Goal: Information Seeking & Learning: Check status

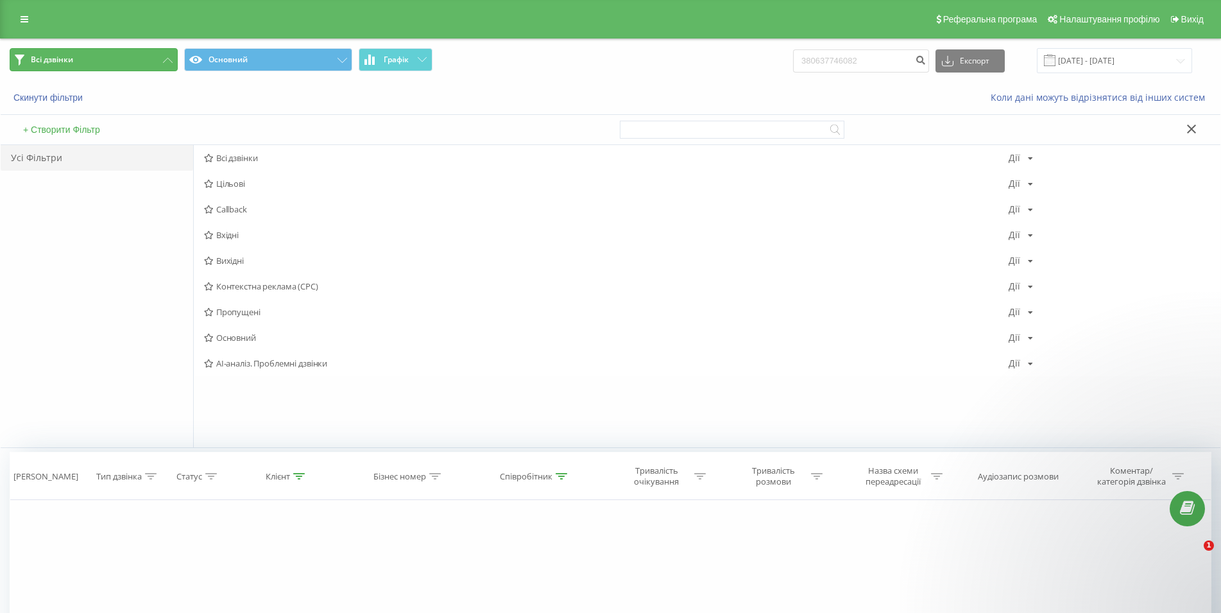
click at [40, 66] on button "Всі дзвінки" at bounding box center [94, 59] width 168 height 23
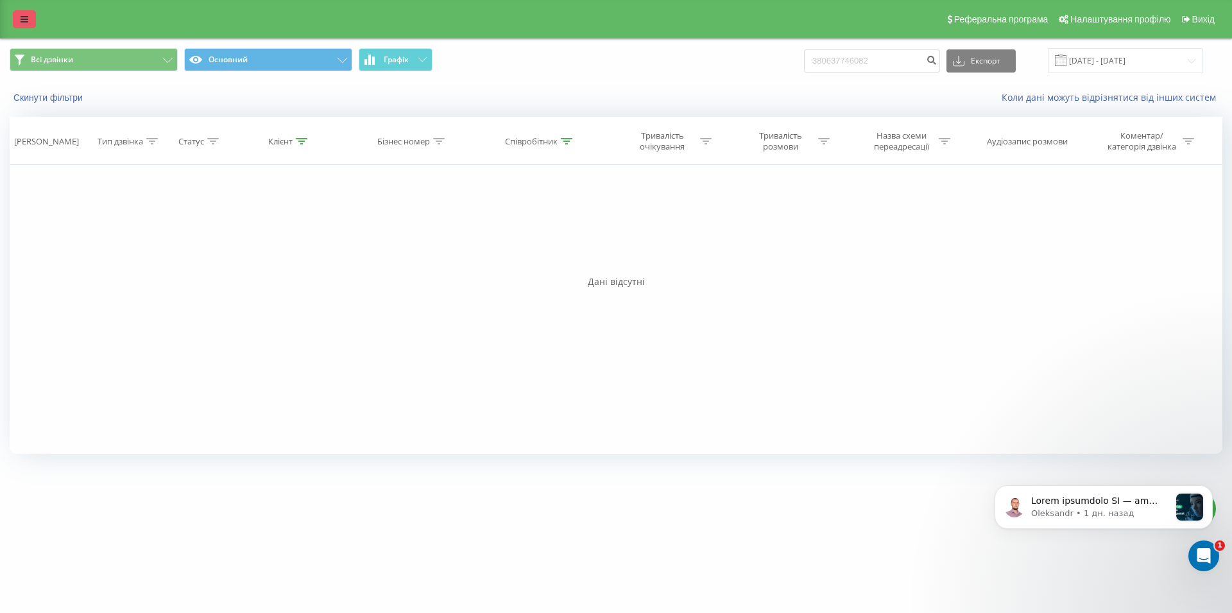
click at [27, 26] on link at bounding box center [24, 19] width 23 height 18
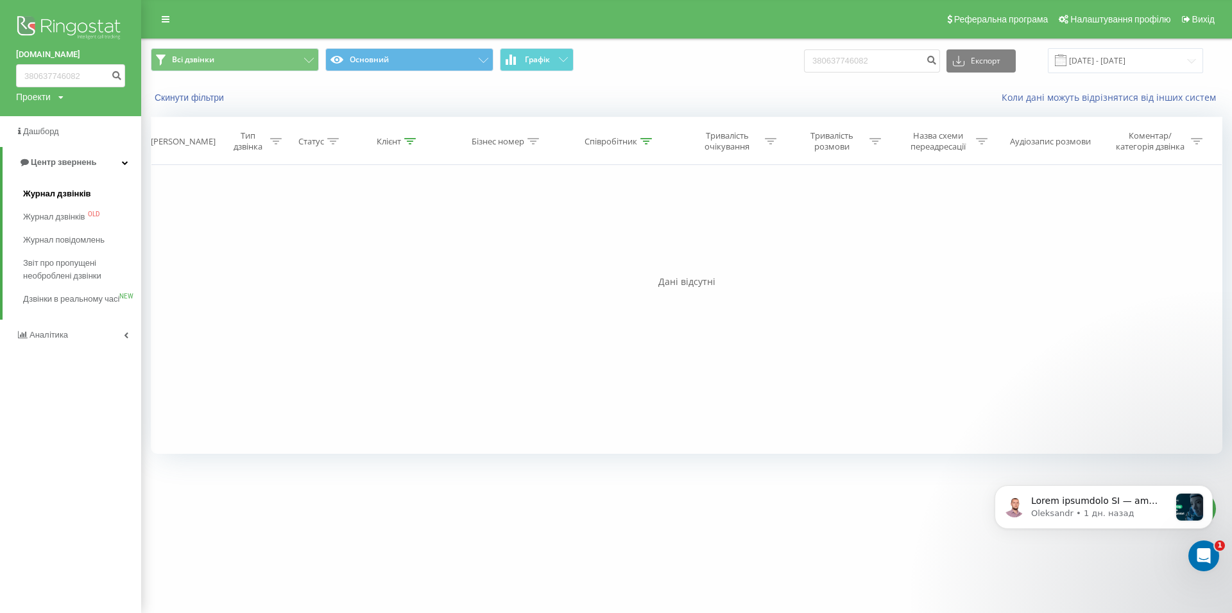
click at [33, 192] on span "Журнал дзвінків" at bounding box center [57, 193] width 68 height 13
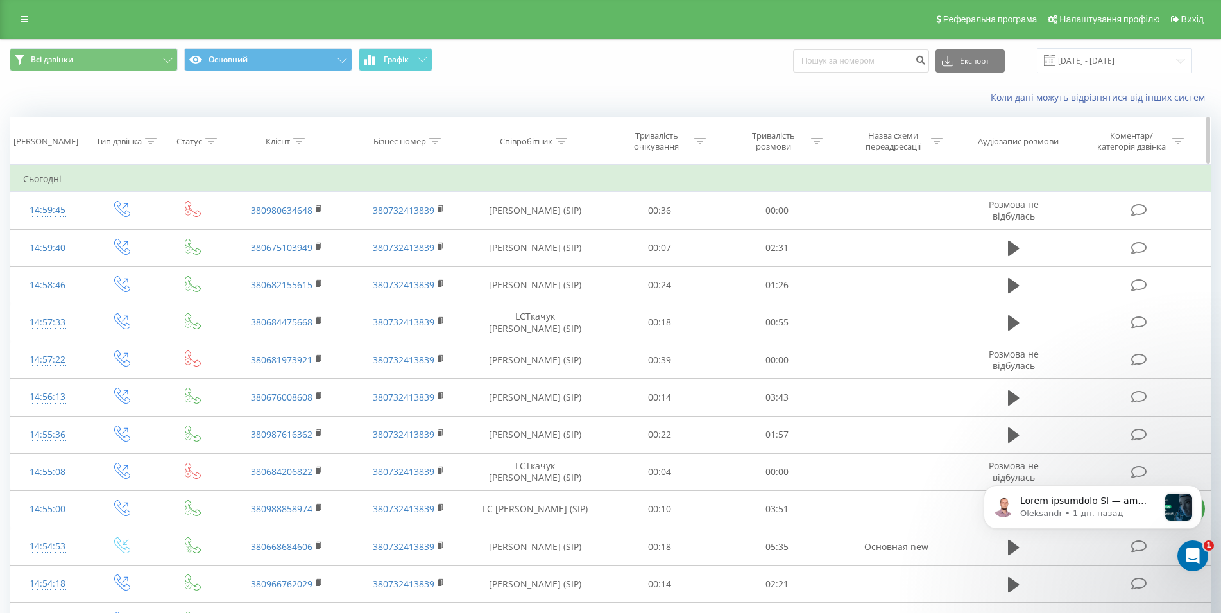
click at [295, 146] on div at bounding box center [299, 141] width 12 height 11
click at [270, 236] on input "text" at bounding box center [286, 233] width 113 height 22
paste input "380958095699"
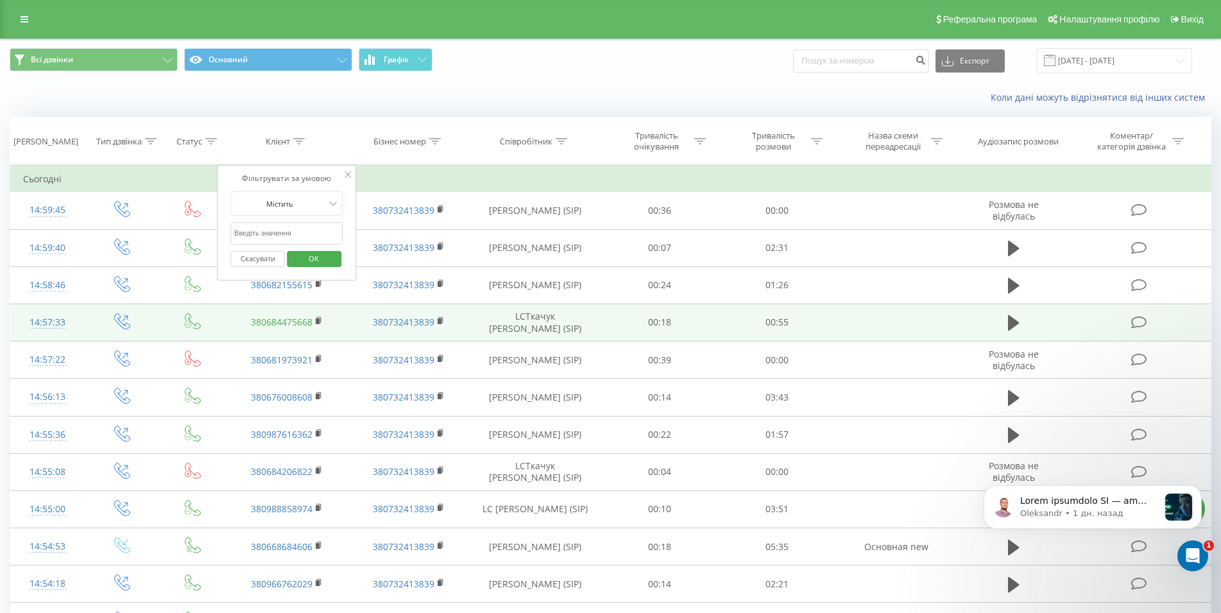
type input "380958095699"
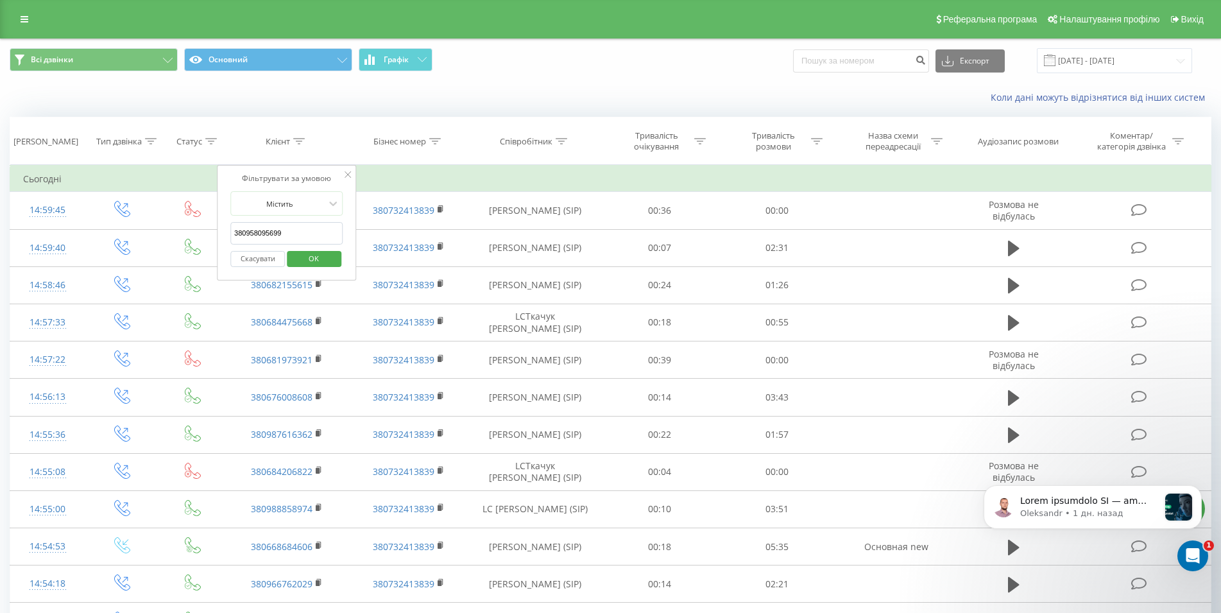
click at [305, 260] on span "OK" at bounding box center [314, 258] width 36 height 20
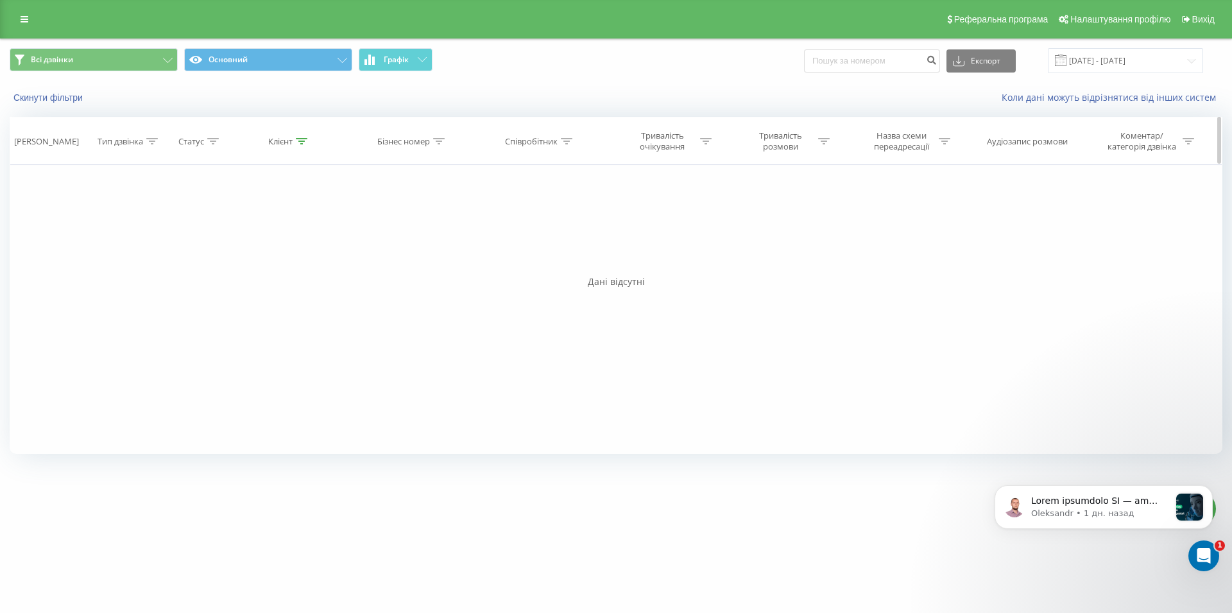
click at [298, 144] on icon at bounding box center [302, 141] width 12 height 6
click at [309, 262] on span "OK" at bounding box center [316, 258] width 36 height 20
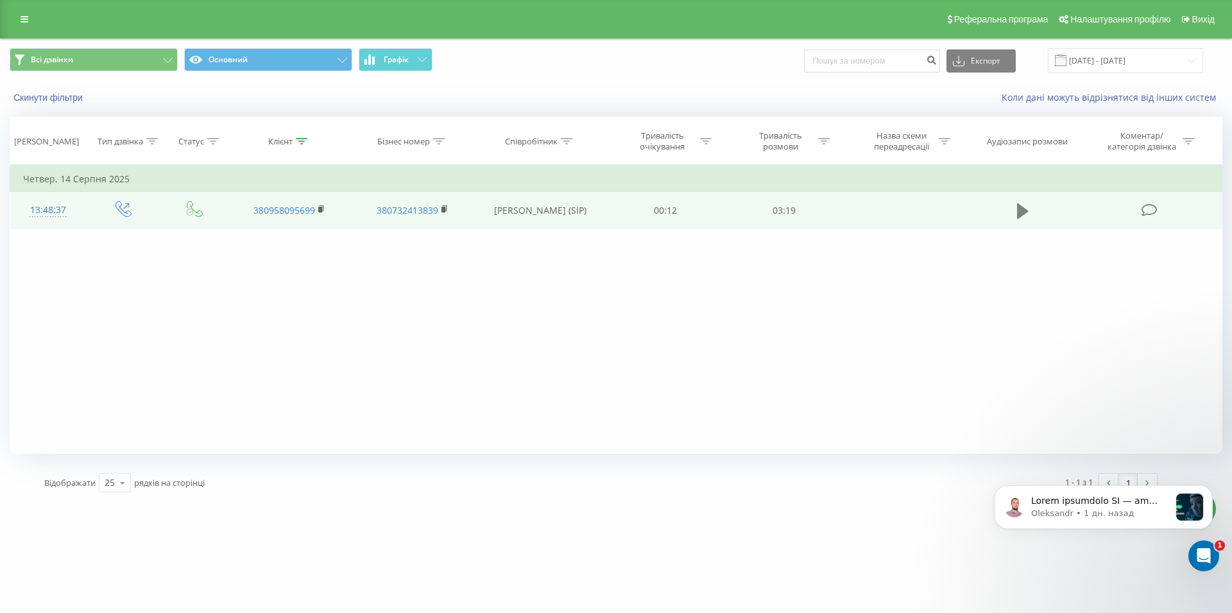
click at [1021, 213] on icon at bounding box center [1023, 210] width 12 height 15
